Goal: Entertainment & Leisure: Consume media (video, audio)

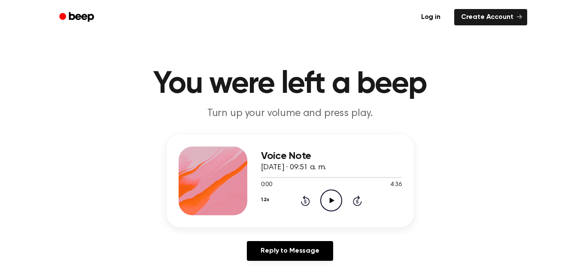
click at [332, 200] on icon at bounding box center [332, 200] width 5 height 6
click at [332, 200] on icon at bounding box center [331, 200] width 4 height 6
click at [332, 200] on icon at bounding box center [332, 200] width 5 height 6
click at [332, 200] on icon at bounding box center [331, 200] width 4 height 6
click at [333, 200] on icon at bounding box center [332, 200] width 5 height 6
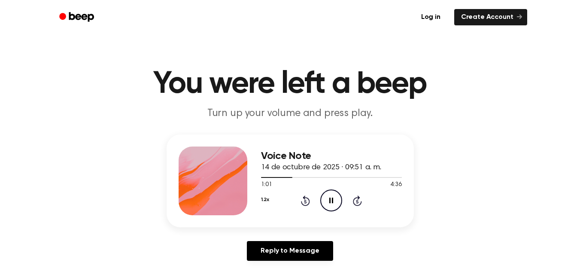
click at [333, 200] on icon at bounding box center [331, 200] width 4 height 6
click at [280, 177] on div at bounding box center [277, 177] width 32 height 1
click at [329, 200] on icon "Play Audio" at bounding box center [331, 200] width 22 height 22
click at [329, 200] on icon "Pause Audio" at bounding box center [331, 200] width 22 height 22
click at [329, 200] on icon "Play Audio" at bounding box center [331, 200] width 22 height 22
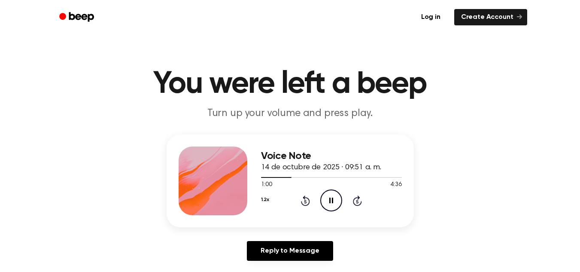
click at [329, 200] on icon "Pause Audio" at bounding box center [331, 200] width 22 height 22
click at [329, 200] on icon "Play Audio" at bounding box center [331, 200] width 22 height 22
click at [329, 200] on icon "Pause Audio" at bounding box center [331, 200] width 22 height 22
click at [329, 200] on icon "Play Audio" at bounding box center [331, 200] width 22 height 22
click at [329, 200] on icon "Pause Audio" at bounding box center [331, 200] width 22 height 22
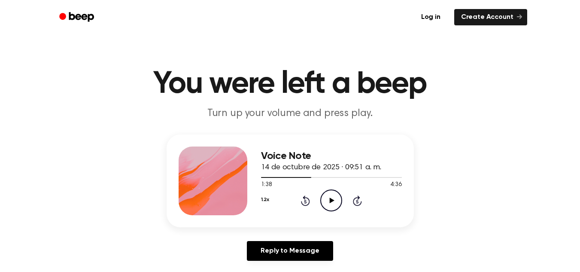
click at [329, 200] on icon "Play Audio" at bounding box center [331, 200] width 22 height 22
click at [329, 200] on icon "Pause Audio" at bounding box center [331, 200] width 22 height 22
click at [329, 200] on icon "Play Audio" at bounding box center [331, 200] width 22 height 22
click at [316, 175] on div at bounding box center [331, 176] width 141 height 7
click at [328, 203] on icon "Pause Audio" at bounding box center [331, 200] width 22 height 22
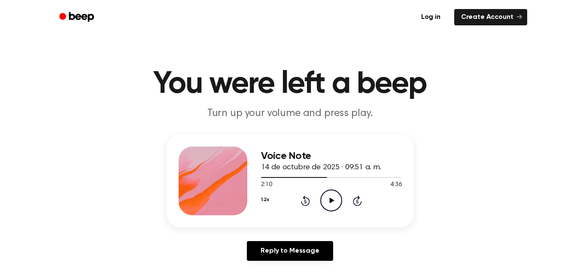
click at [328, 203] on icon "Play Audio" at bounding box center [331, 200] width 22 height 22
click at [328, 203] on icon "Pause Audio" at bounding box center [331, 200] width 22 height 22
click at [328, 203] on icon "Play Audio" at bounding box center [331, 200] width 22 height 22
click at [328, 203] on icon "Pause Audio" at bounding box center [331, 200] width 22 height 22
click at [328, 203] on icon "Play Audio" at bounding box center [331, 200] width 22 height 22
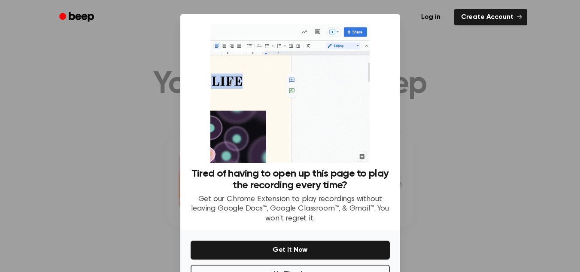
click at [461, 74] on div at bounding box center [290, 136] width 580 height 272
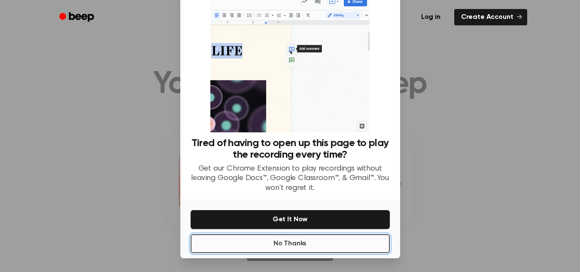
click at [282, 241] on button "No Thanks" at bounding box center [290, 243] width 199 height 19
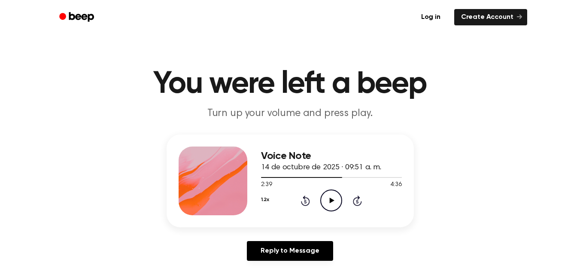
click at [336, 200] on icon "Play Audio" at bounding box center [331, 200] width 22 height 22
